Goal: Information Seeking & Learning: Learn about a topic

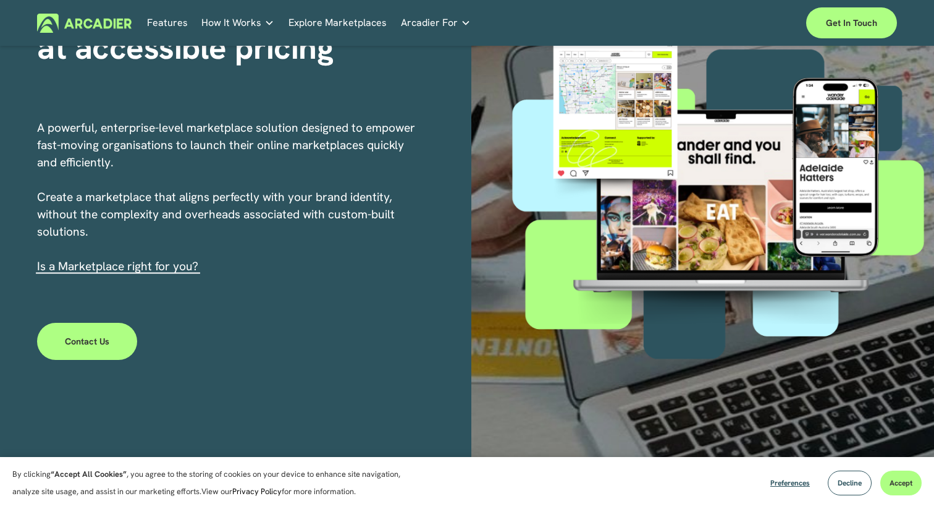
scroll to position [179, 0]
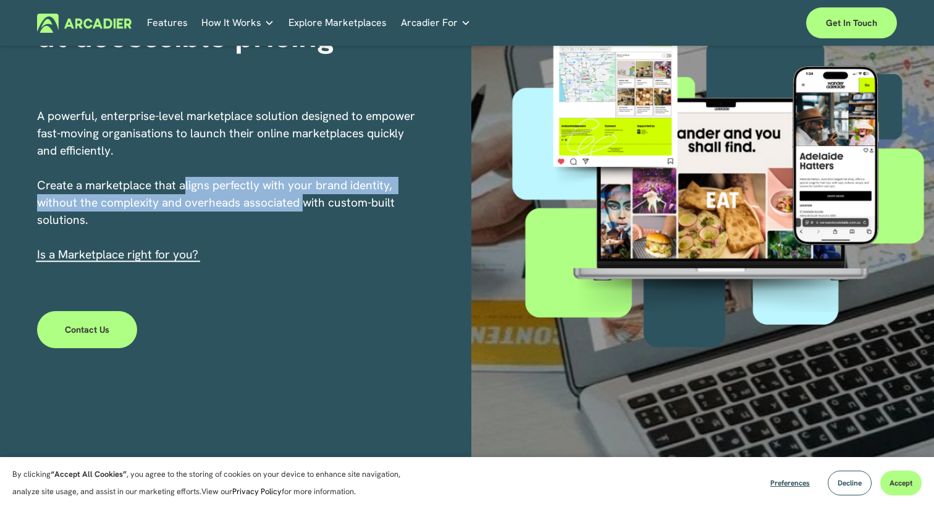
drag, startPoint x: 187, startPoint y: 190, endPoint x: 306, endPoint y: 206, distance: 120.4
click at [306, 206] on p "A powerful, enterprise-level marketplace solution designed to empower fast-movi…" at bounding box center [231, 186] width 389 height 156
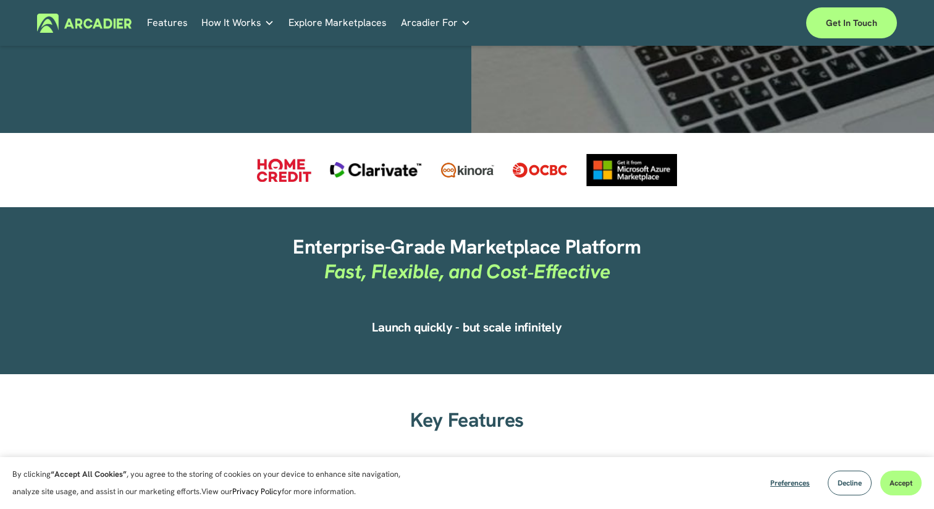
scroll to position [540, 0]
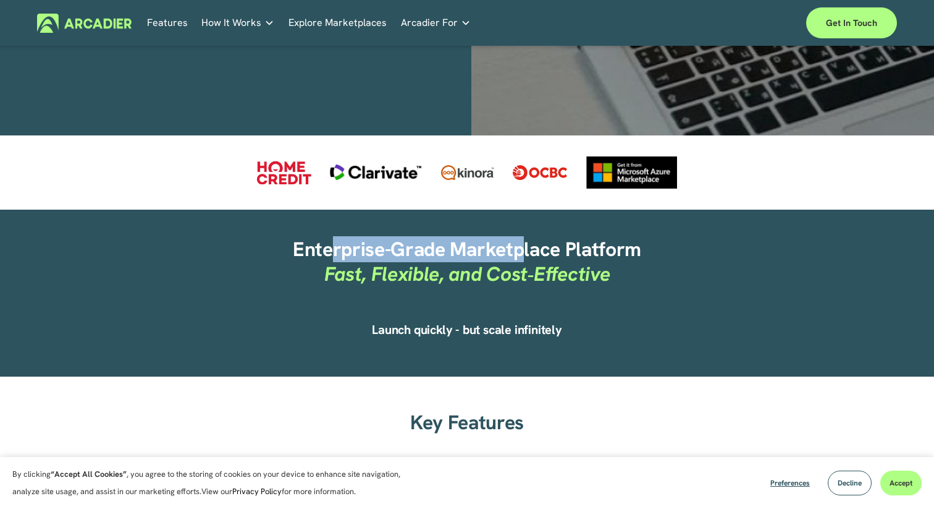
drag, startPoint x: 330, startPoint y: 253, endPoint x: 517, endPoint y: 258, distance: 187.3
click at [517, 258] on strong "Enterprise-Grade Marketplace Platform" at bounding box center [467, 249] width 349 height 26
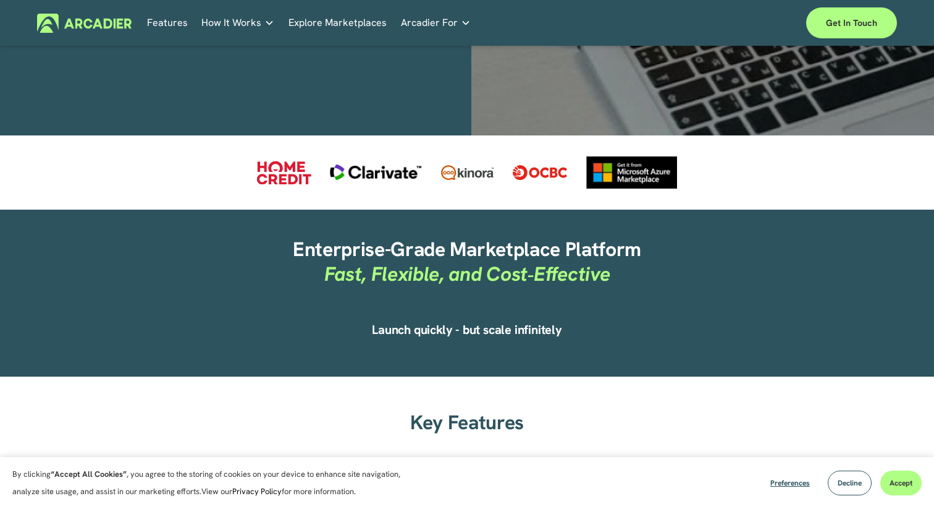
click at [420, 270] on em "Fast, Flexible, and Cost‑Effective" at bounding box center [467, 274] width 286 height 26
drag, startPoint x: 460, startPoint y: 275, endPoint x: 561, endPoint y: 276, distance: 100.1
click at [561, 276] on em "Fast, Flexible, and Cost‑Effective" at bounding box center [467, 274] width 286 height 26
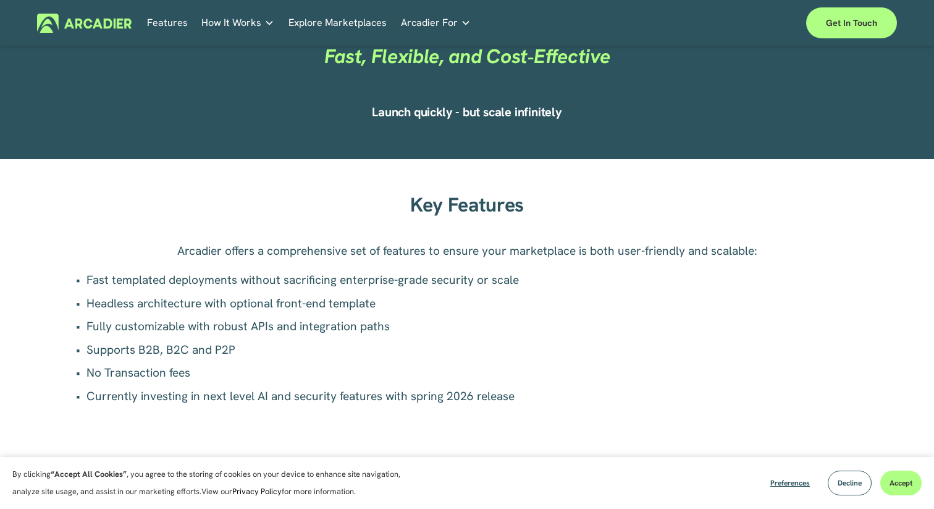
scroll to position [837, 0]
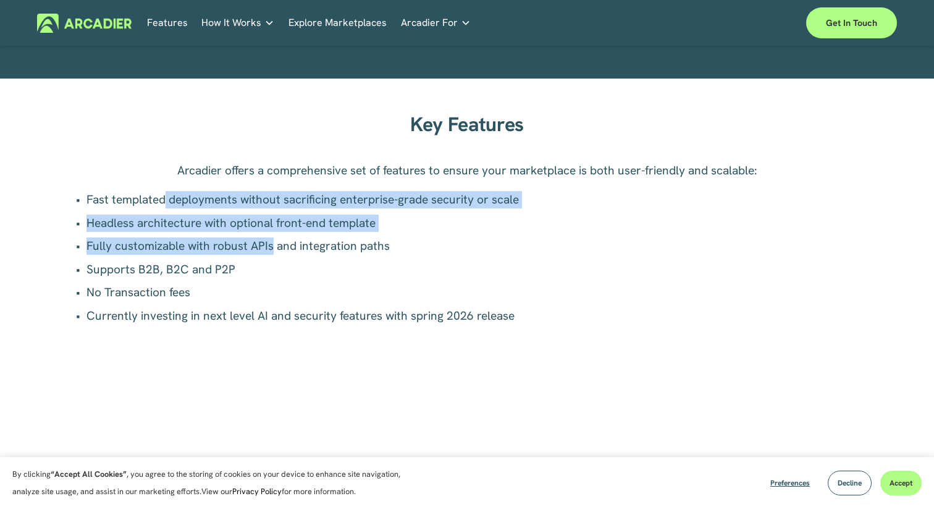
drag, startPoint x: 164, startPoint y: 198, endPoint x: 274, endPoint y: 241, distance: 118.0
click at [274, 241] on ul "Fast templated deployments without sacrificing enterprise-grade security or sca…" at bounding box center [467, 257] width 786 height 133
click at [274, 241] on p "Fully customizable with robust APIs and integration paths" at bounding box center [474, 245] width 774 height 17
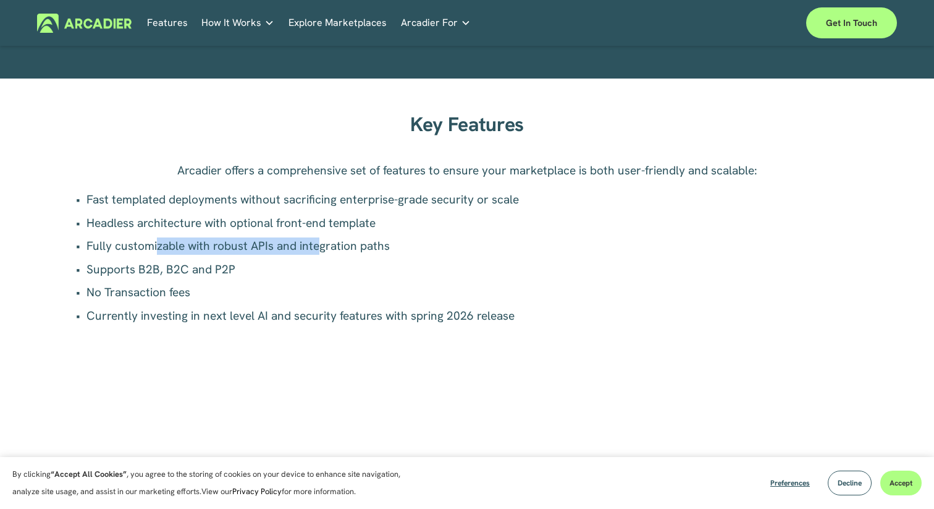
drag, startPoint x: 158, startPoint y: 242, endPoint x: 316, endPoint y: 250, distance: 159.1
click at [316, 250] on p "Fully customizable with robust APIs and integration paths" at bounding box center [474, 245] width 774 height 17
drag, startPoint x: 278, startPoint y: 247, endPoint x: 358, endPoint y: 247, distance: 79.7
click at [358, 247] on p "Fully customizable with robust APIs and integration paths" at bounding box center [474, 245] width 774 height 17
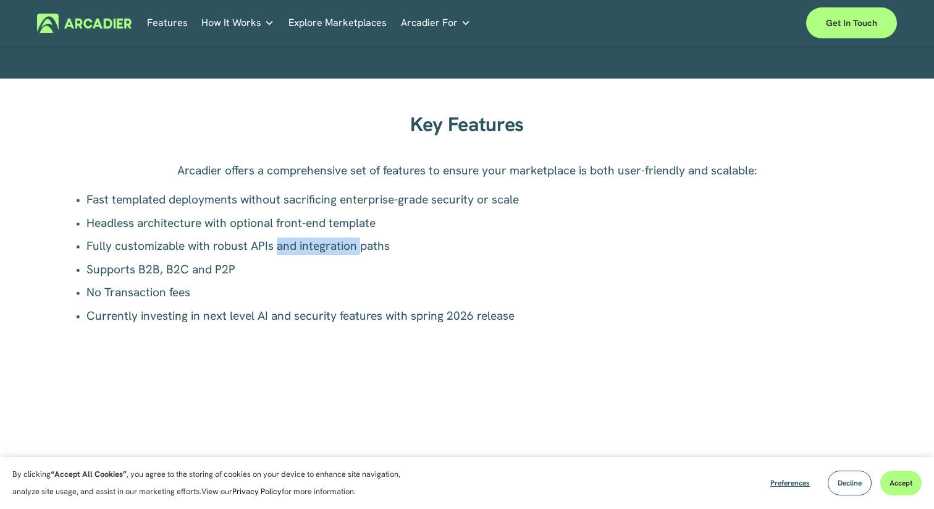
click at [358, 247] on p "Fully customizable with robust APIs and integration paths" at bounding box center [474, 245] width 774 height 17
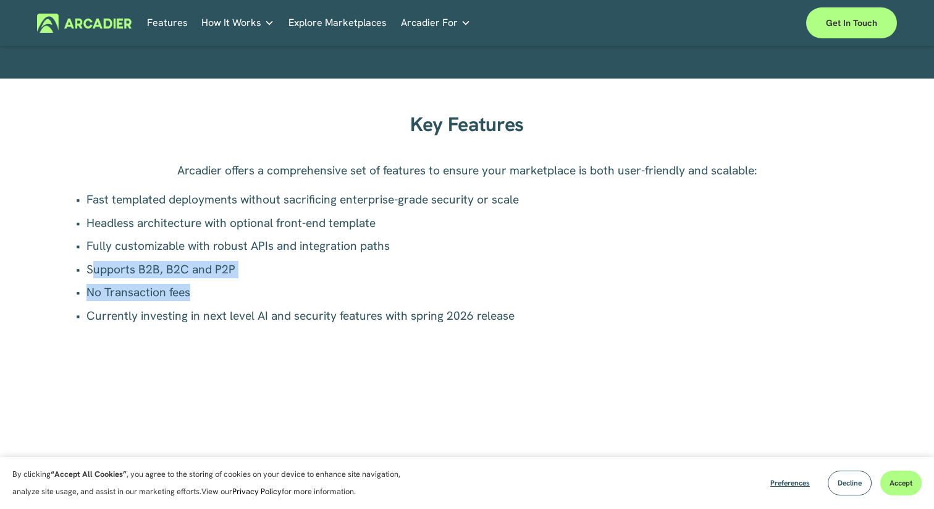
drag, startPoint x: 96, startPoint y: 269, endPoint x: 243, endPoint y: 294, distance: 149.8
click at [243, 294] on ul "Fast templated deployments without sacrificing enterprise-grade security or sca…" at bounding box center [467, 257] width 786 height 133
click at [243, 294] on p "No Transaction fees" at bounding box center [474, 292] width 774 height 17
drag, startPoint x: 104, startPoint y: 265, endPoint x: 143, endPoint y: 298, distance: 51.2
click at [143, 298] on ul "Fast templated deployments without sacrificing enterprise-grade security or sca…" at bounding box center [467, 257] width 786 height 133
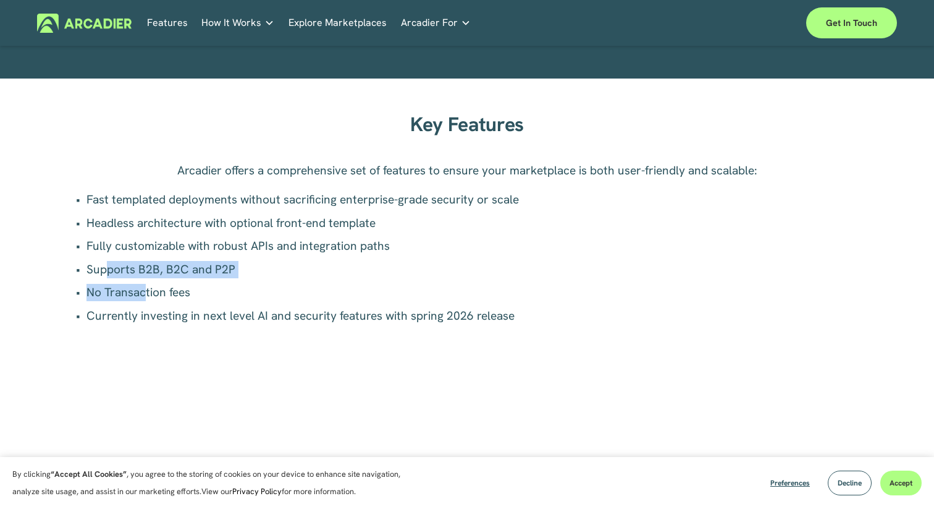
click at [143, 298] on p "No Transaction fees" at bounding box center [474, 292] width 774 height 17
click at [104, 295] on p "No Transaction fees" at bounding box center [474, 292] width 774 height 17
click at [159, 320] on p "Currently investing in next level AI and security features with spring 2026 rel…" at bounding box center [474, 315] width 774 height 17
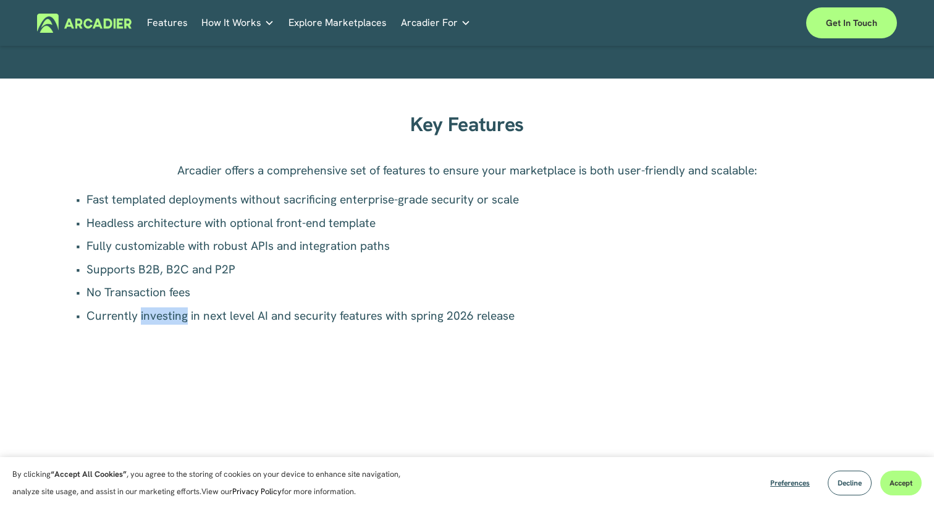
click at [159, 320] on p "Currently investing in next level AI and security features with spring 2026 rel…" at bounding box center [474, 315] width 774 height 17
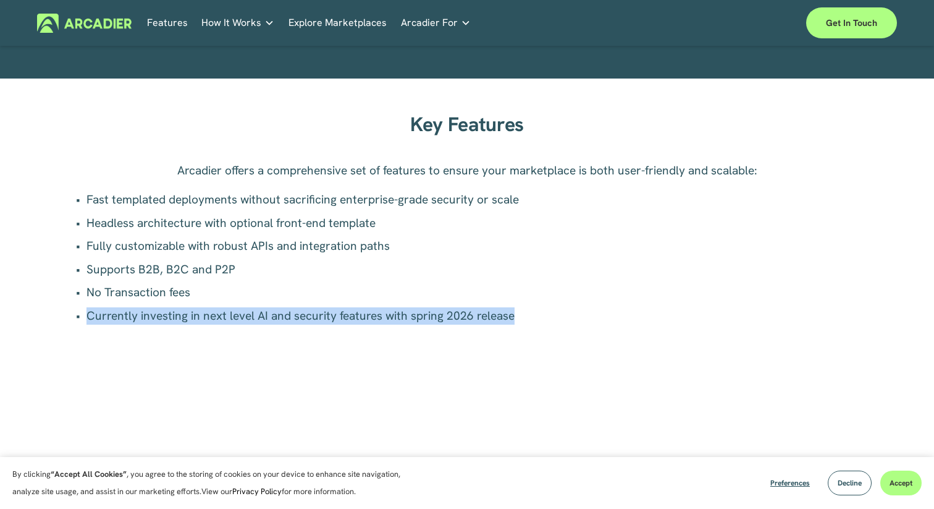
click at [159, 320] on p "Currently investing in next level AI and security features with spring 2026 rel…" at bounding box center [474, 315] width 774 height 17
click at [216, 320] on p "Currently investing in next level AI and security features with spring 2026 rel…" at bounding box center [474, 315] width 774 height 17
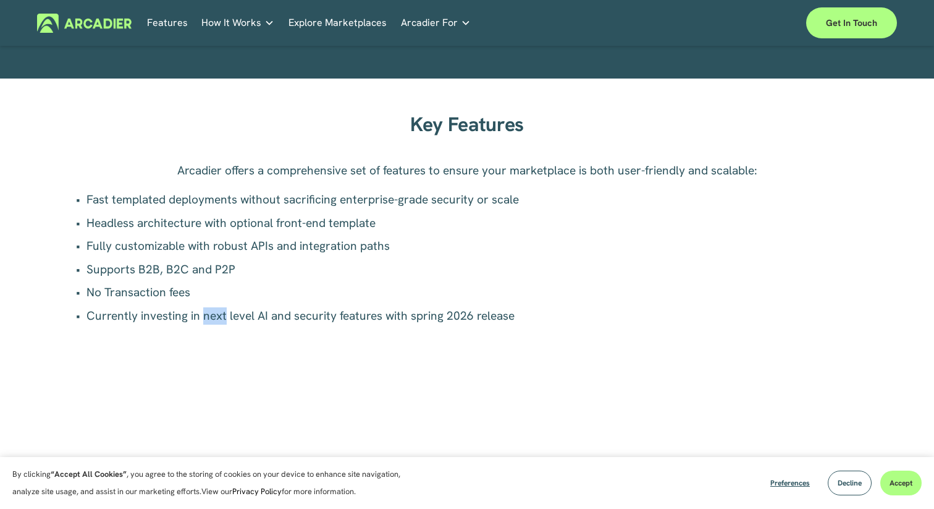
click at [216, 320] on p "Currently investing in next level AI and security features with spring 2026 rel…" at bounding box center [474, 315] width 774 height 17
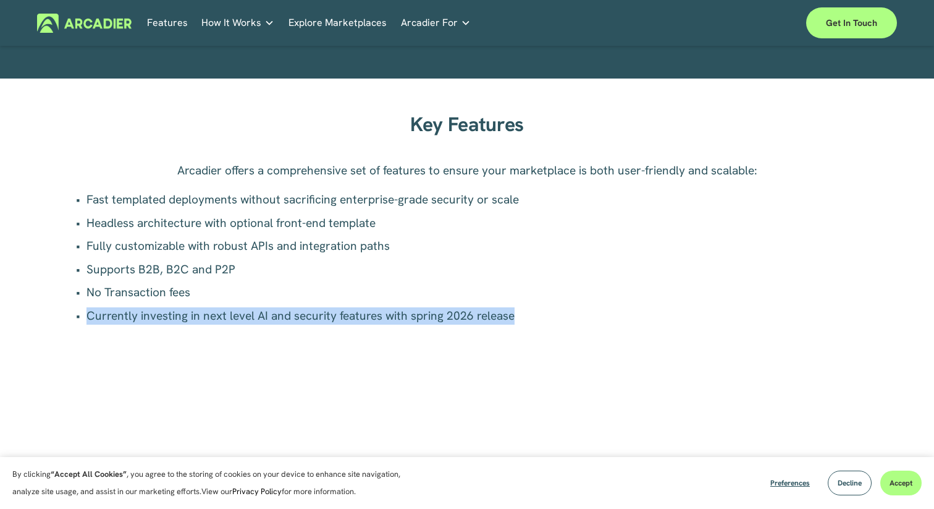
click at [216, 320] on p "Currently investing in next level AI and security features with spring 2026 rel…" at bounding box center [474, 315] width 774 height 17
click at [275, 316] on p "Currently investing in next level AI and security features with spring 2026 rel…" at bounding box center [474, 315] width 774 height 17
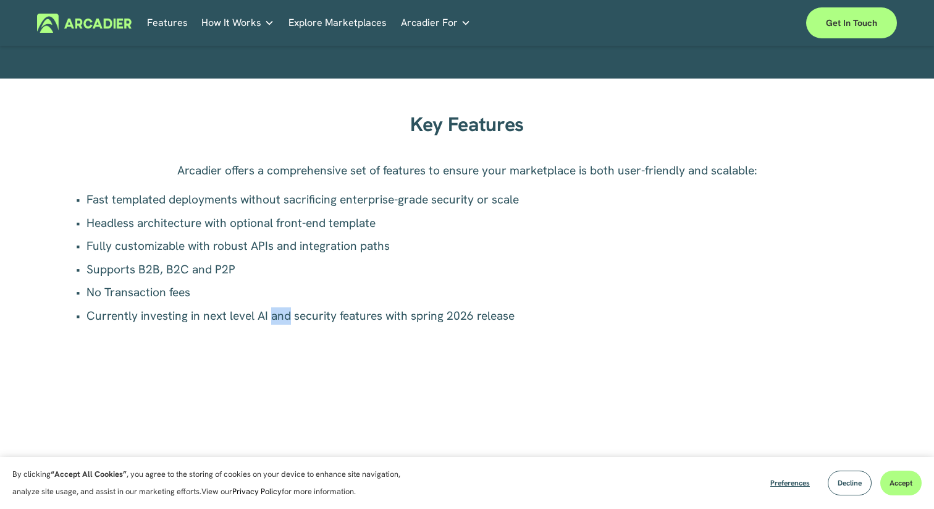
click at [275, 316] on p "Currently investing in next level AI and security features with spring 2026 rel…" at bounding box center [474, 315] width 774 height 17
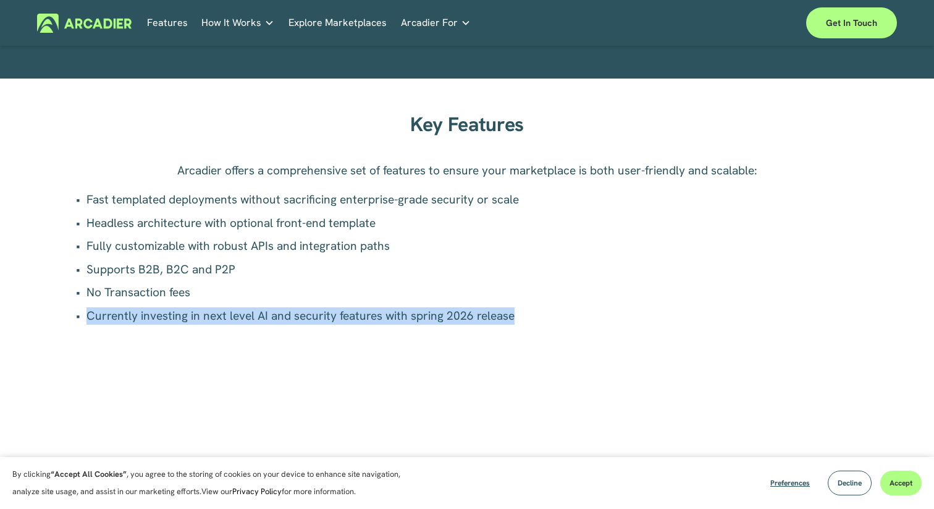
click at [275, 316] on p "Currently investing in next level AI and security features with spring 2026 rel…" at bounding box center [474, 315] width 774 height 17
click at [393, 309] on p "Currently investing in next level AI and security features with spring 2026 rel…" at bounding box center [474, 315] width 774 height 17
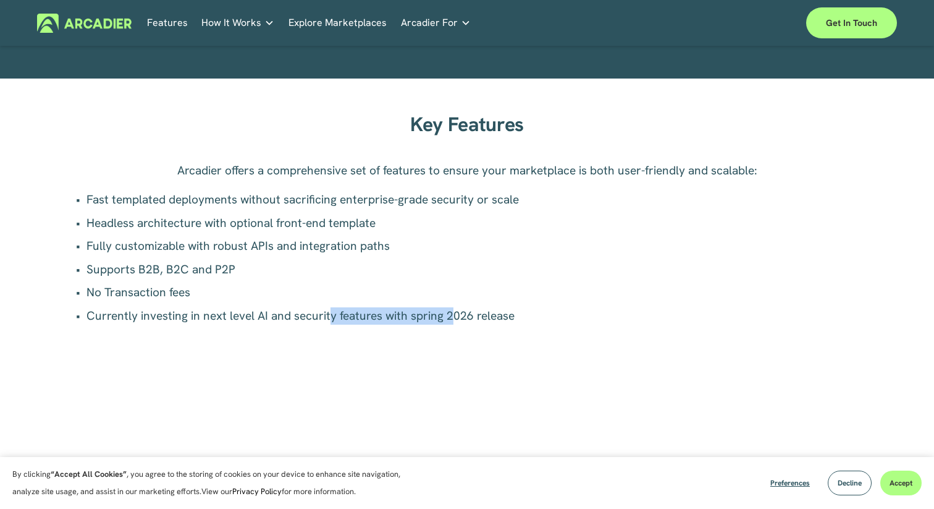
drag, startPoint x: 331, startPoint y: 311, endPoint x: 471, endPoint y: 312, distance: 139.7
click at [471, 312] on p "Currently investing in next level AI and security features with spring 2026 rel…" at bounding box center [474, 315] width 774 height 17
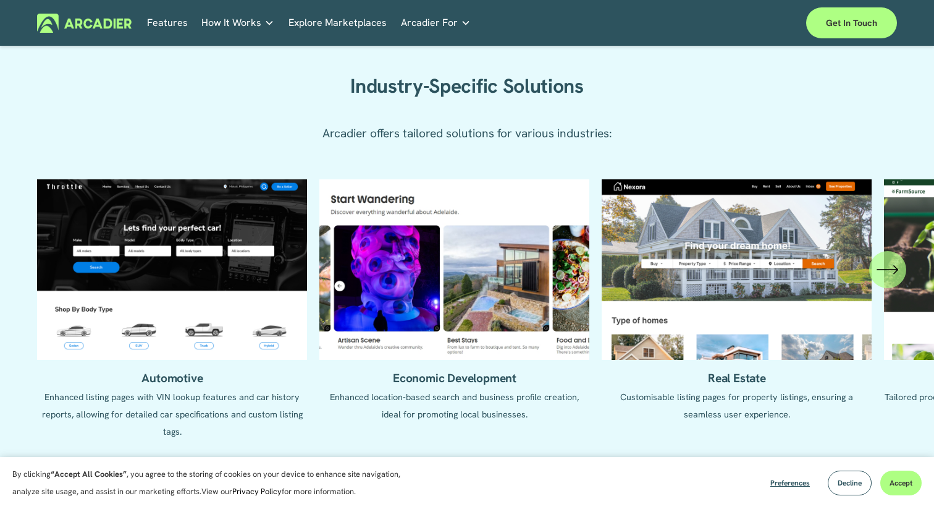
scroll to position [1382, 0]
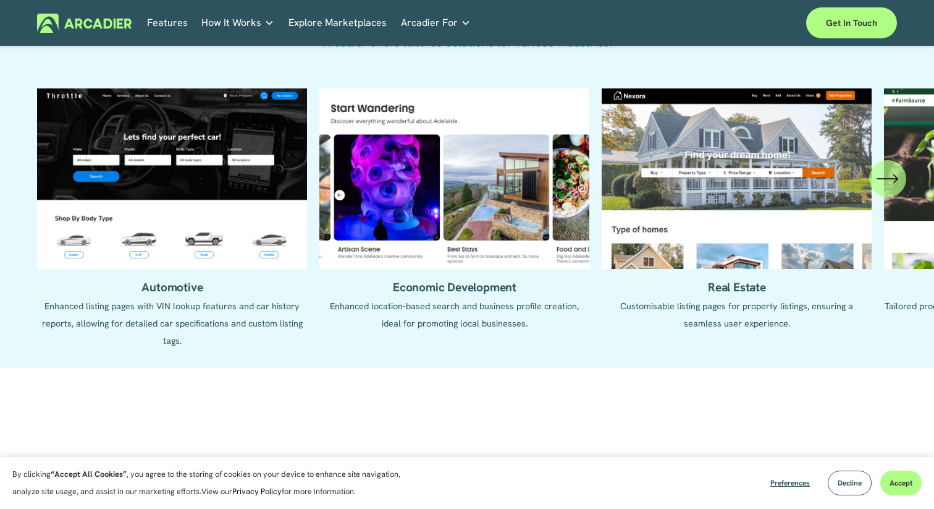
click at [889, 179] on icon "\a \a \a Next\a \a" at bounding box center [888, 179] width 20 height 0
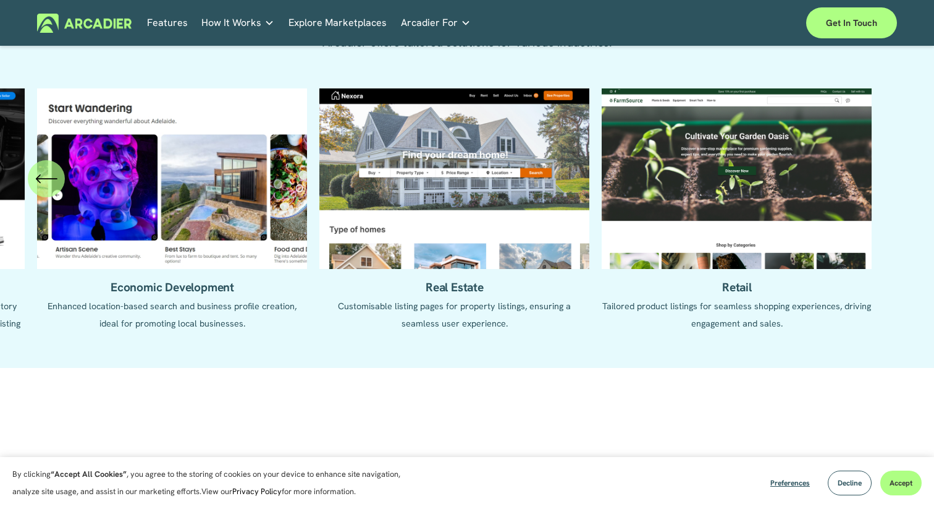
click at [53, 180] on icon "\a \a Previous\a \a \a" at bounding box center [46, 178] width 22 height 22
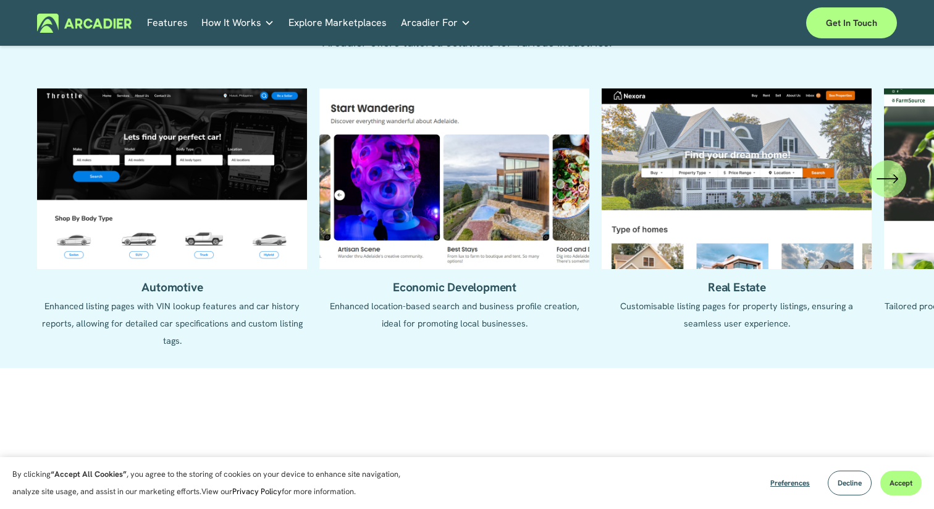
click at [53, 180] on ul "Automotive Enhanced listing pages with VIN lookup features and car history repo…" at bounding box center [467, 218] width 860 height 261
